Goal: Information Seeking & Learning: Compare options

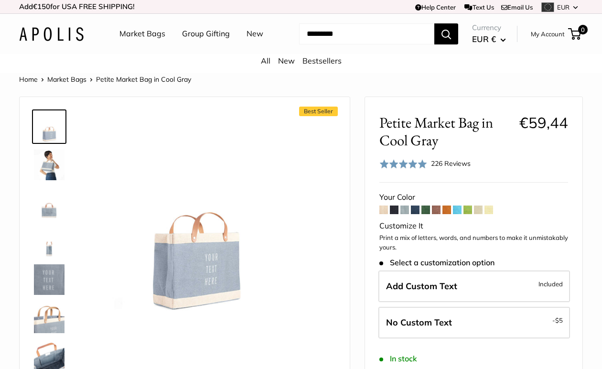
click at [142, 33] on link "Market Bags" at bounding box center [142, 34] width 46 height 14
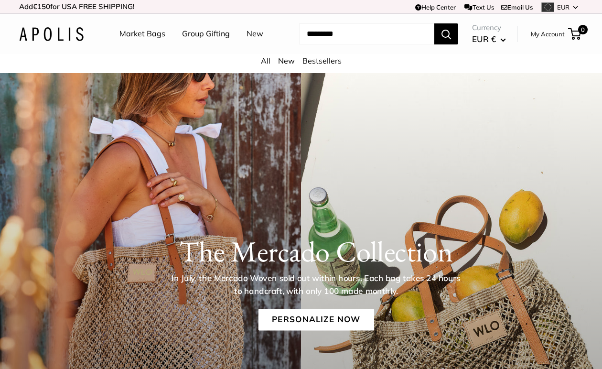
click at [133, 34] on link "Market Bags" at bounding box center [142, 34] width 46 height 14
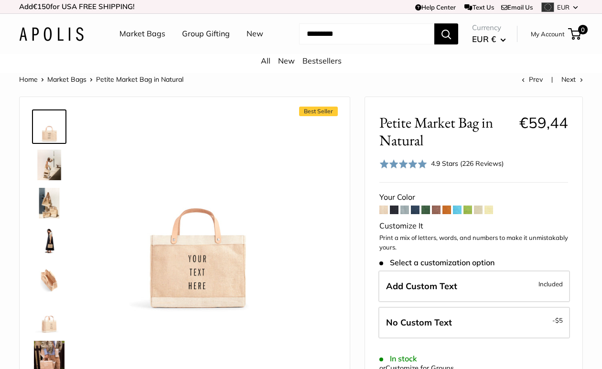
click at [394, 207] on span at bounding box center [394, 209] width 9 height 9
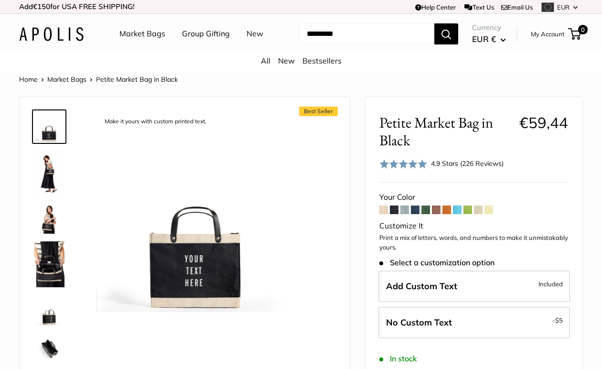
click at [414, 211] on span at bounding box center [415, 209] width 9 height 9
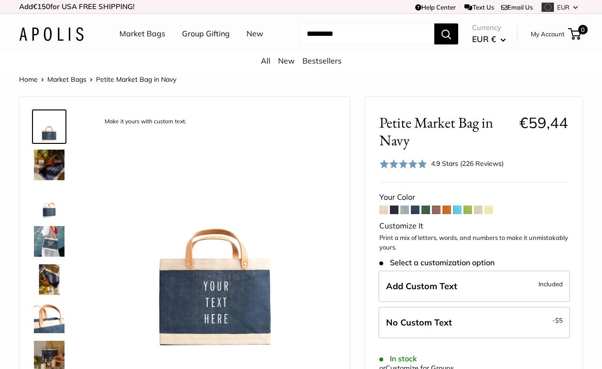
click at [49, 278] on img at bounding box center [49, 279] width 31 height 31
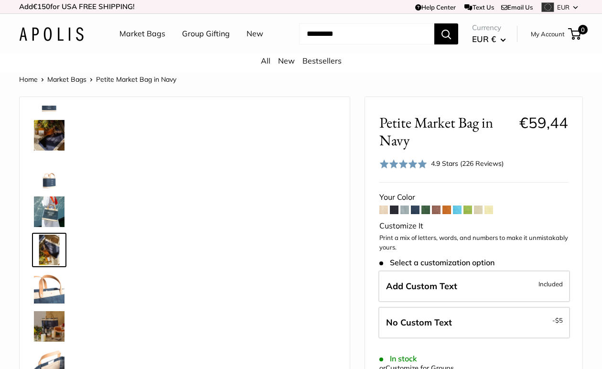
click at [49, 278] on img at bounding box center [49, 288] width 31 height 31
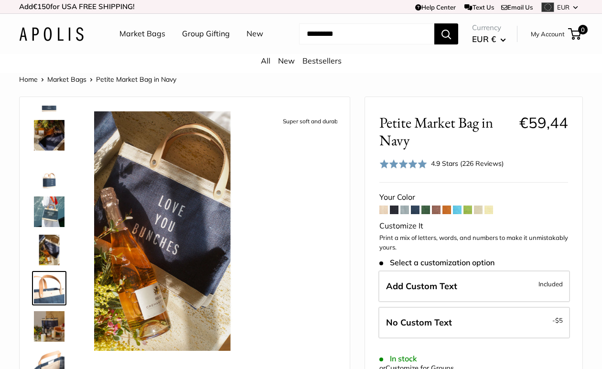
scroll to position [68, 0]
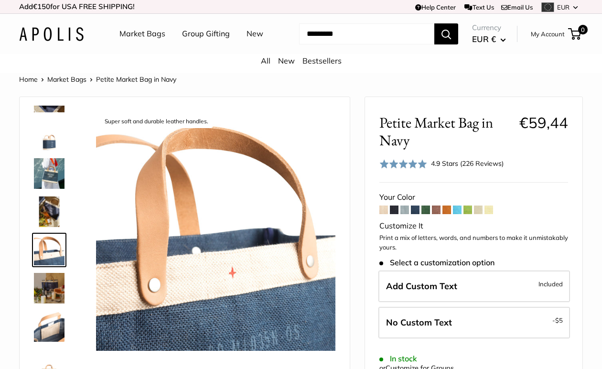
click at [49, 323] on img at bounding box center [49, 326] width 31 height 31
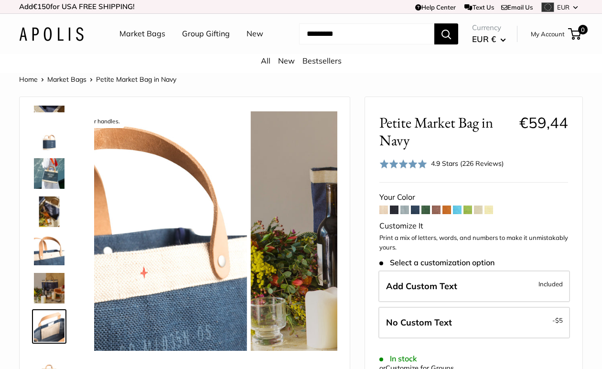
scroll to position [144, 0]
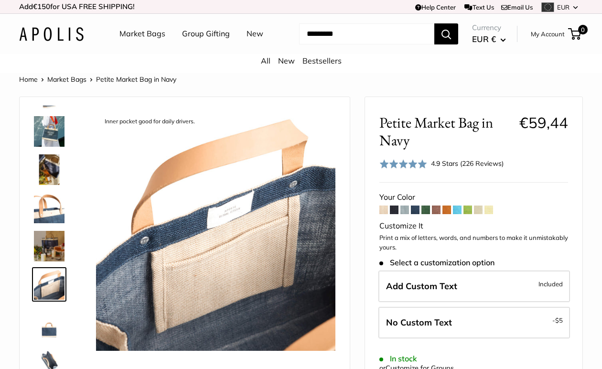
click at [54, 249] on img at bounding box center [49, 246] width 31 height 31
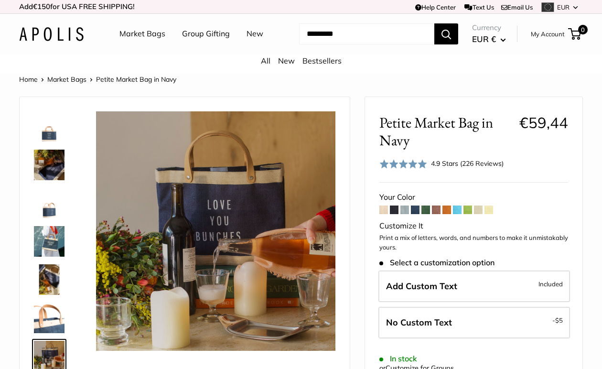
scroll to position [0, 0]
click at [51, 233] on img at bounding box center [49, 241] width 31 height 31
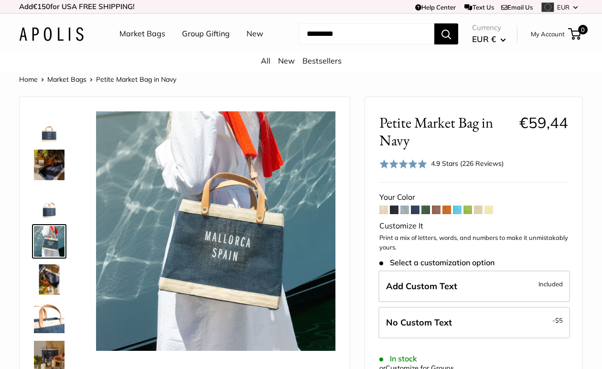
click at [52, 164] on img at bounding box center [49, 165] width 31 height 31
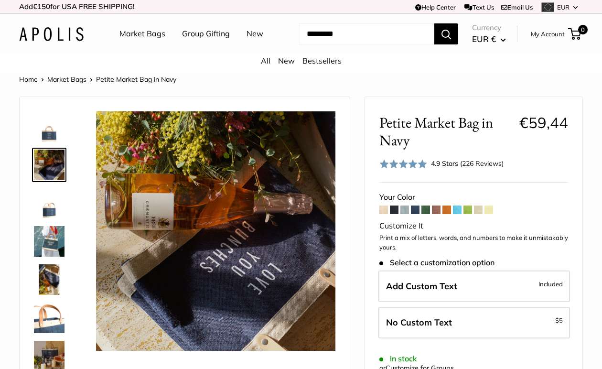
click at [51, 270] on img at bounding box center [49, 279] width 31 height 31
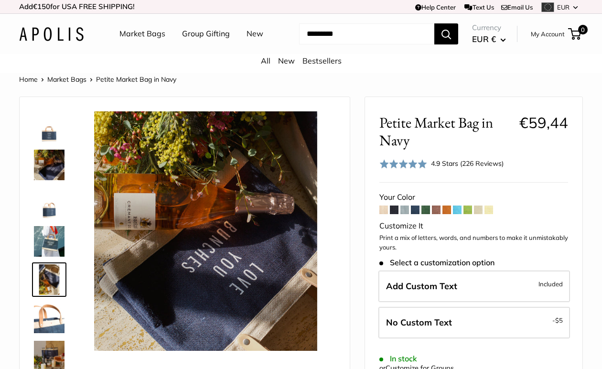
scroll to position [30, 0]
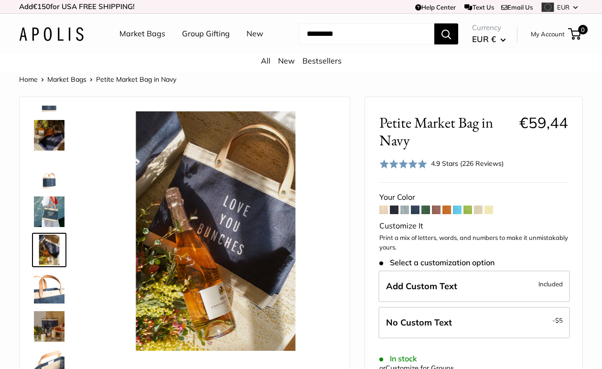
click at [52, 324] on img at bounding box center [49, 326] width 31 height 31
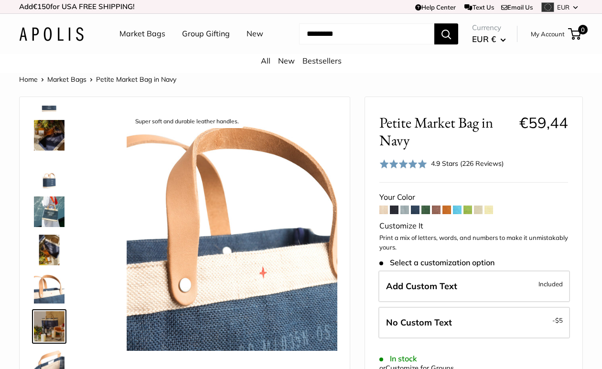
scroll to position [106, 0]
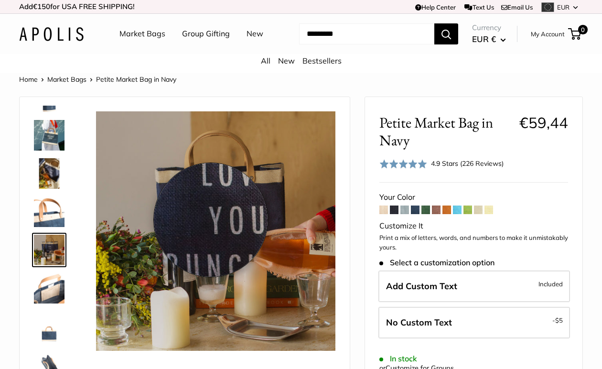
click at [211, 220] on img at bounding box center [215, 230] width 239 height 239
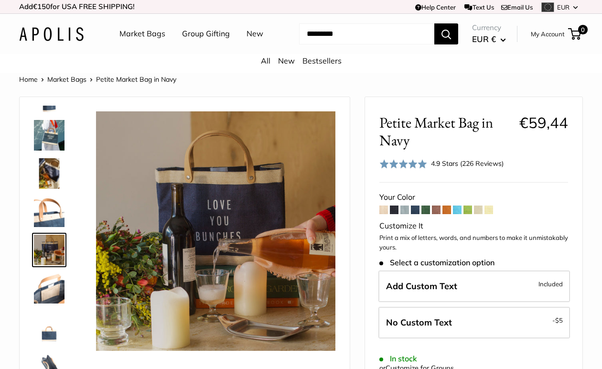
click at [44, 142] on img at bounding box center [49, 135] width 31 height 31
